Goal: Find specific page/section: Find specific page/section

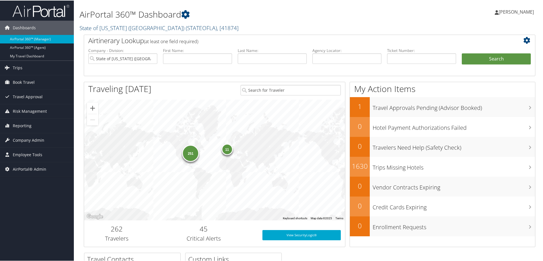
click at [119, 26] on link "State of [US_STATE] (SOLA) ( STATEOFLA ) , [ 41874 ]" at bounding box center [159, 28] width 159 height 8
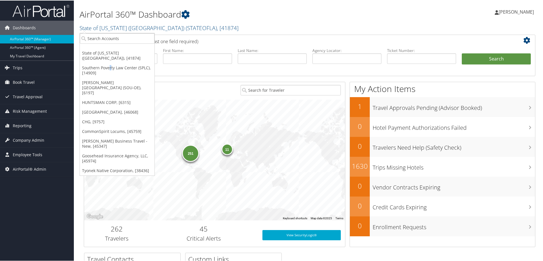
click at [111, 62] on link "Southern Poverty Law Center (SPLC), [14909]" at bounding box center [117, 69] width 75 height 15
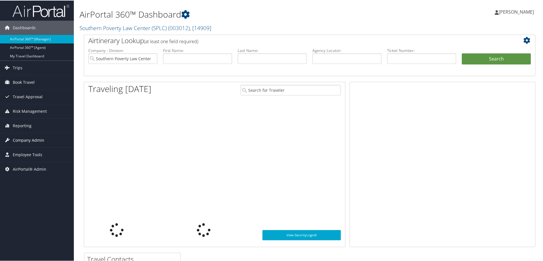
click at [35, 140] on span "Company Admin" at bounding box center [29, 140] width 32 height 14
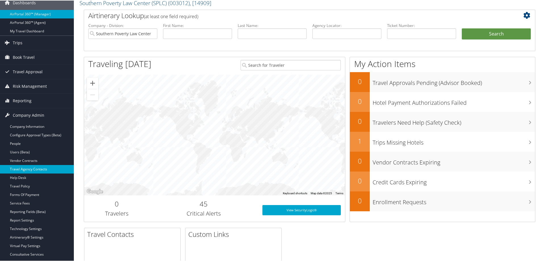
scroll to position [38, 0]
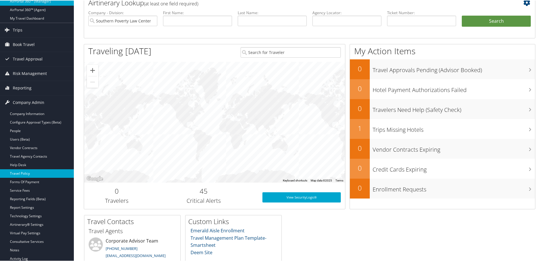
click at [27, 174] on link "Travel Policy" at bounding box center [37, 173] width 74 height 9
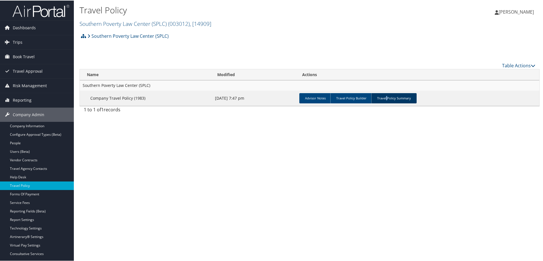
click at [384, 98] on link "Travel Policy Summary" at bounding box center [393, 98] width 45 height 10
